Goal: Obtain resource: Download file/media

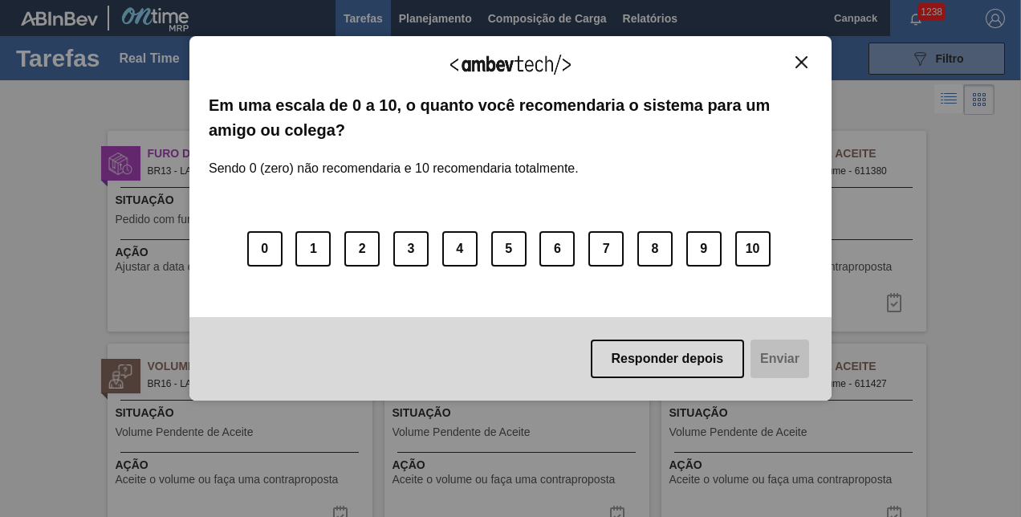
click at [804, 58] on img "Close" at bounding box center [801, 62] width 12 height 12
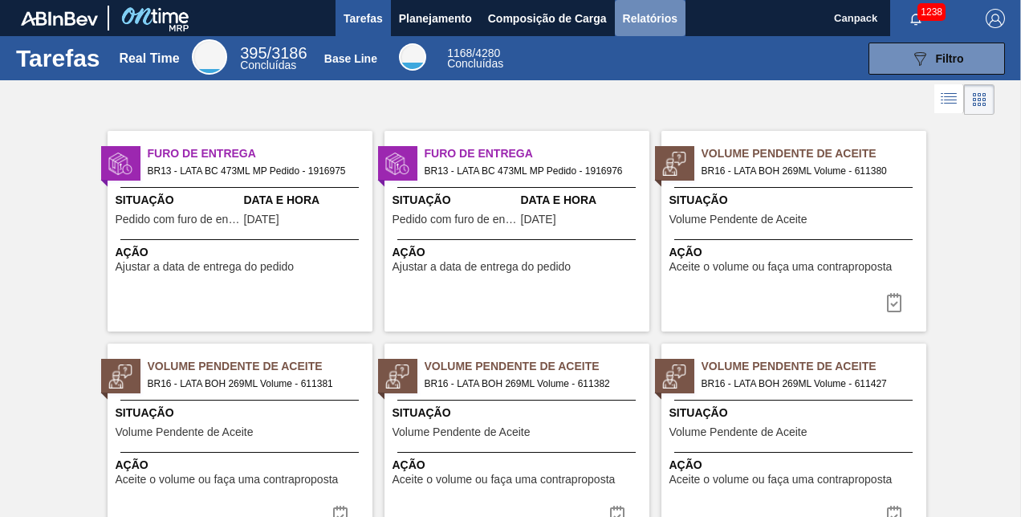
click at [638, 7] on button "Relatórios" at bounding box center [650, 18] width 71 height 36
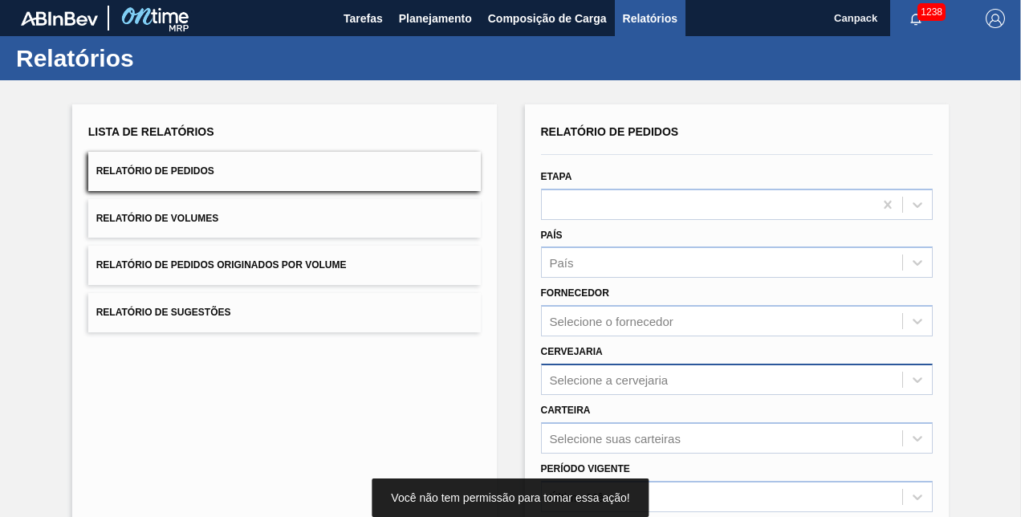
scroll to position [225, 0]
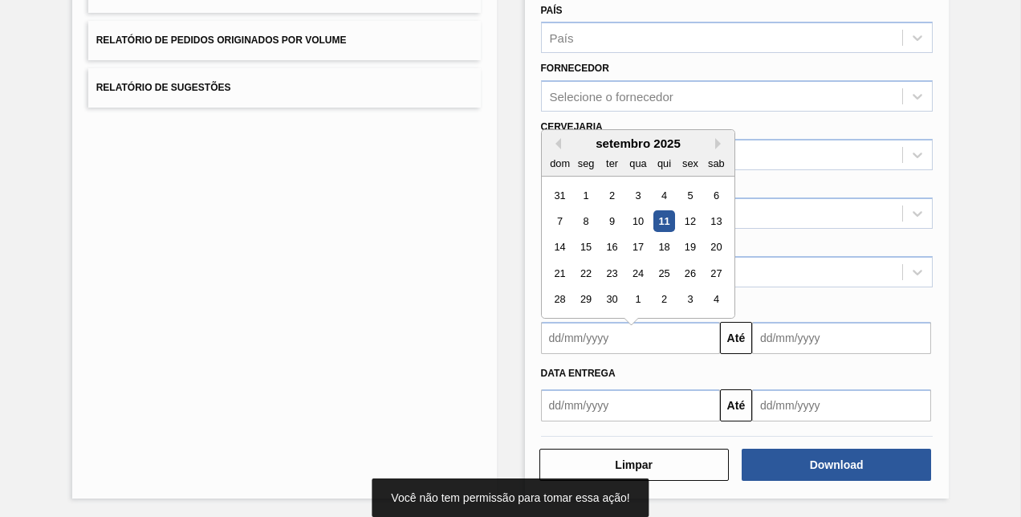
click at [633, 329] on input "text" at bounding box center [630, 338] width 179 height 32
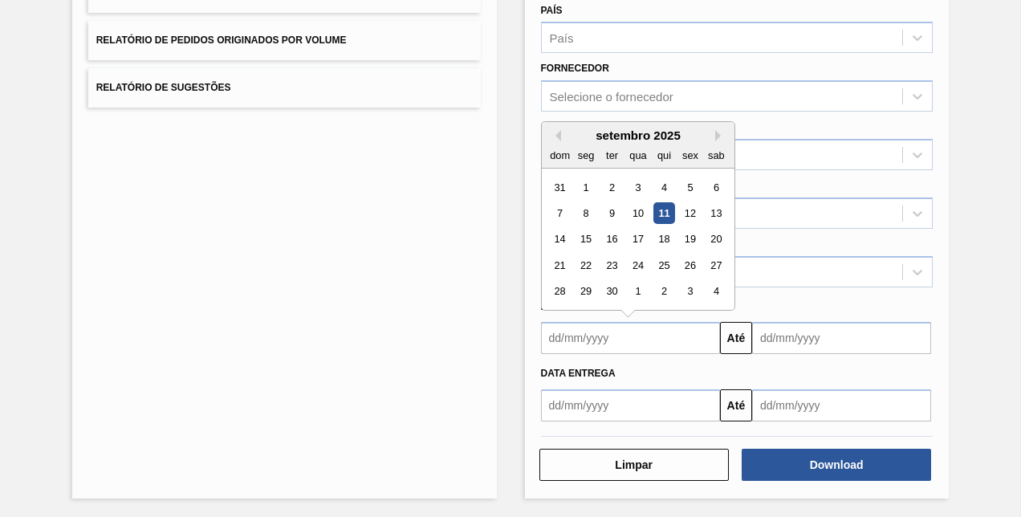
click at [665, 217] on div "11" at bounding box center [663, 213] width 22 height 22
type input "[DATE]"
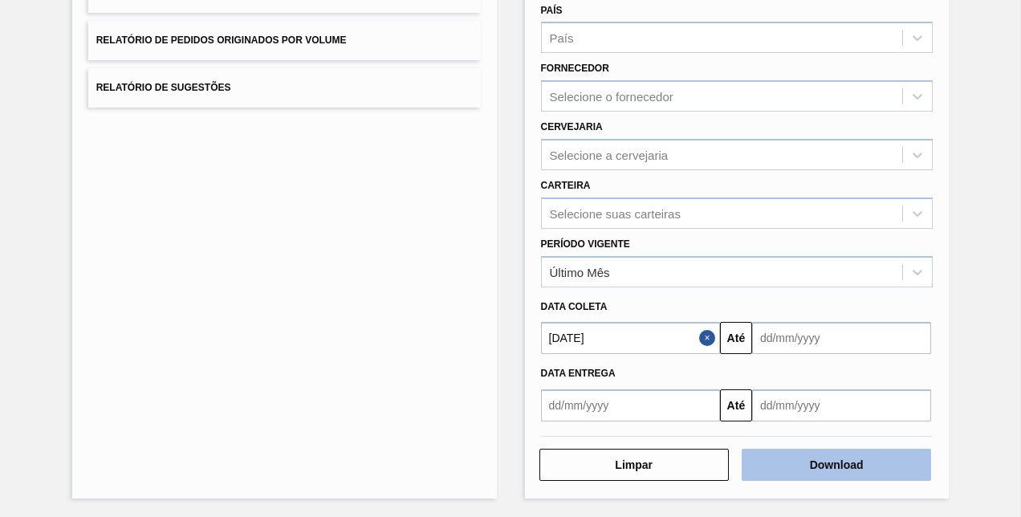
click at [846, 471] on button "Download" at bounding box center [835, 464] width 189 height 32
click at [846, 464] on button "Download" at bounding box center [835, 464] width 189 height 32
